Goal: Contribute content: Contribute content

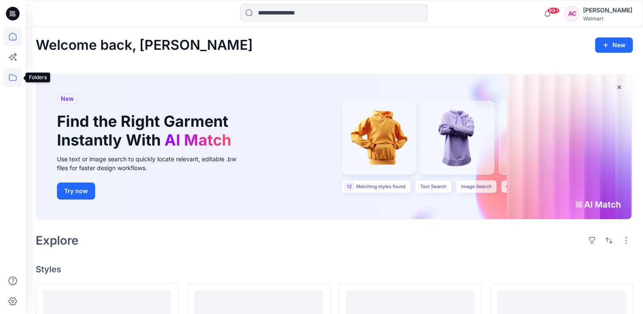
click at [14, 77] on icon at bounding box center [12, 77] width 19 height 19
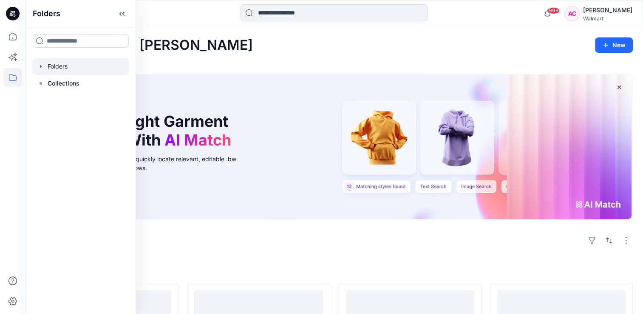
click at [57, 64] on div at bounding box center [80, 66] width 97 height 17
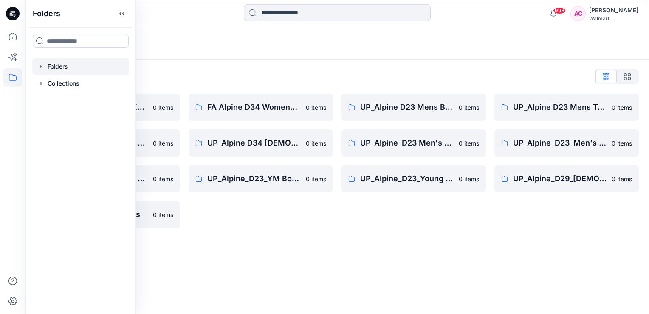
click at [408, 269] on div "Folders Folders List FA Alpine D23 Mens Knits 0 items UP_Alpine D33 Girls & D 2…" at bounding box center [337, 170] width 624 height 286
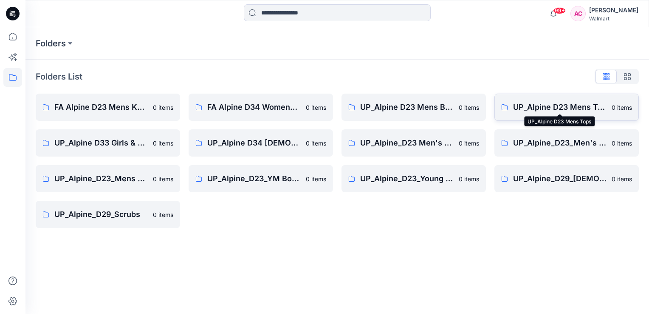
click at [568, 108] on p "UP_Alpine D23 Mens Tops" at bounding box center [559, 107] width 93 height 12
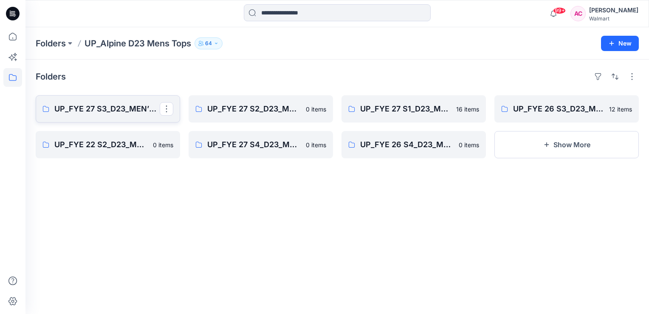
click at [108, 108] on p "UP_FYE 27 S3_D23_MEN’S TOP ALPINE" at bounding box center [106, 109] width 105 height 12
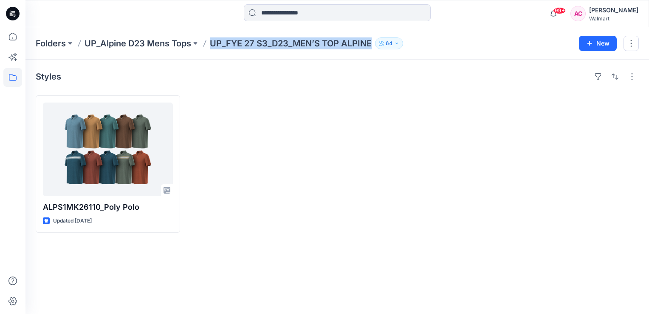
drag, startPoint x: 214, startPoint y: 45, endPoint x: 372, endPoint y: 46, distance: 158.5
click at [372, 46] on p "UP_FYE 27 S3_D23_MEN’S TOP ALPINE" at bounding box center [291, 43] width 162 height 12
copy p "UP_FYE 27 S3_D23_MEN’S TOP ALPINE"
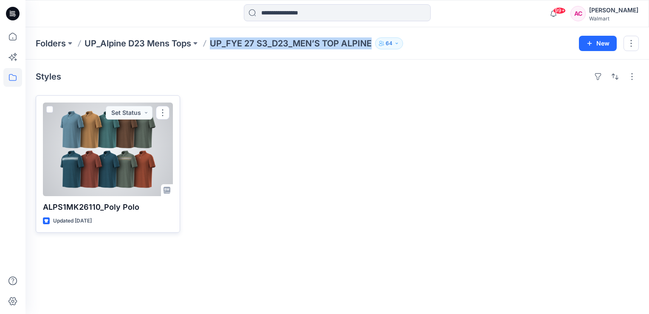
click at [135, 142] on div at bounding box center [108, 148] width 130 height 93
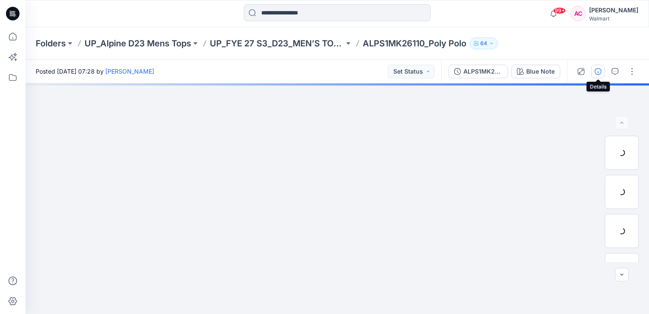
click at [599, 72] on icon "button" at bounding box center [598, 71] width 7 height 7
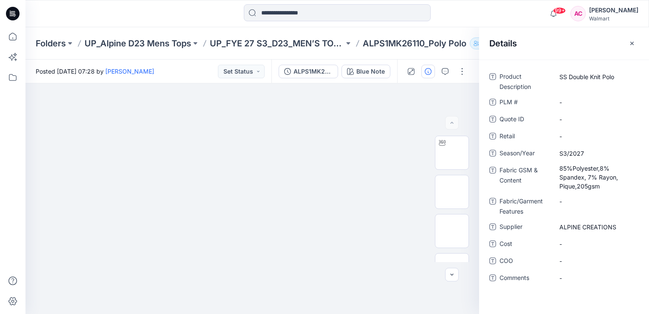
click at [468, 13] on div at bounding box center [337, 13] width 312 height 19
click at [462, 72] on button "button" at bounding box center [463, 72] width 14 height 14
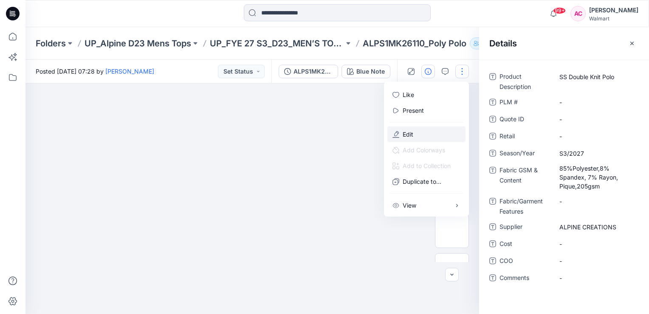
click at [409, 133] on p "Edit" at bounding box center [408, 134] width 11 height 9
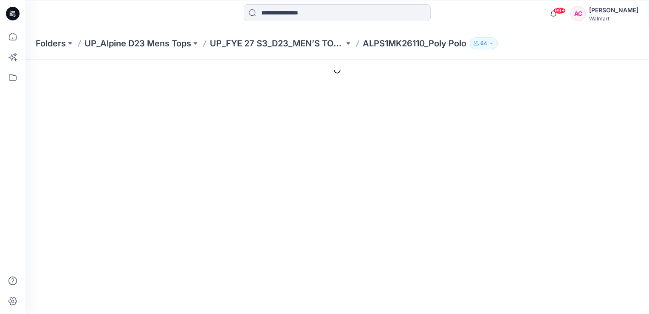
click at [207, 13] on div at bounding box center [337, 13] width 312 height 19
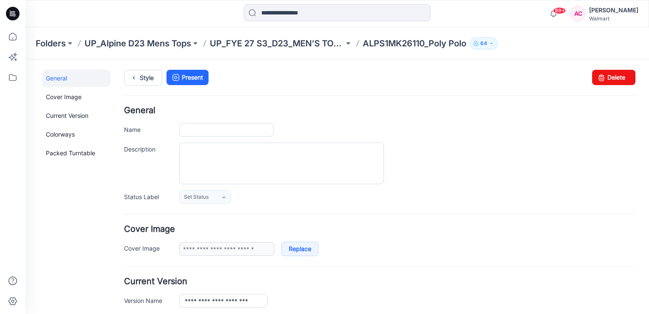
type input "**********"
type input "*********"
type input "**********"
